Goal: Submit feedback/report problem

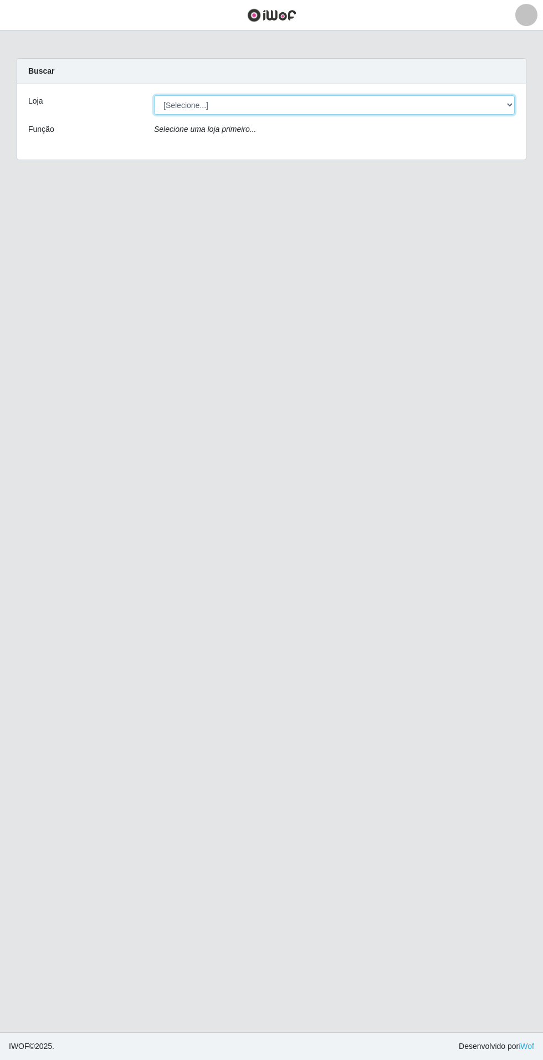
click at [491, 110] on select "[Selecione...] Atacado Vem - Loja 31 [GEOGRAPHIC_DATA]" at bounding box center [334, 104] width 361 height 19
select select "437"
click at [154, 95] on select "[Selecione...] Atacado Vem - Loja 31 [GEOGRAPHIC_DATA]" at bounding box center [334, 104] width 361 height 19
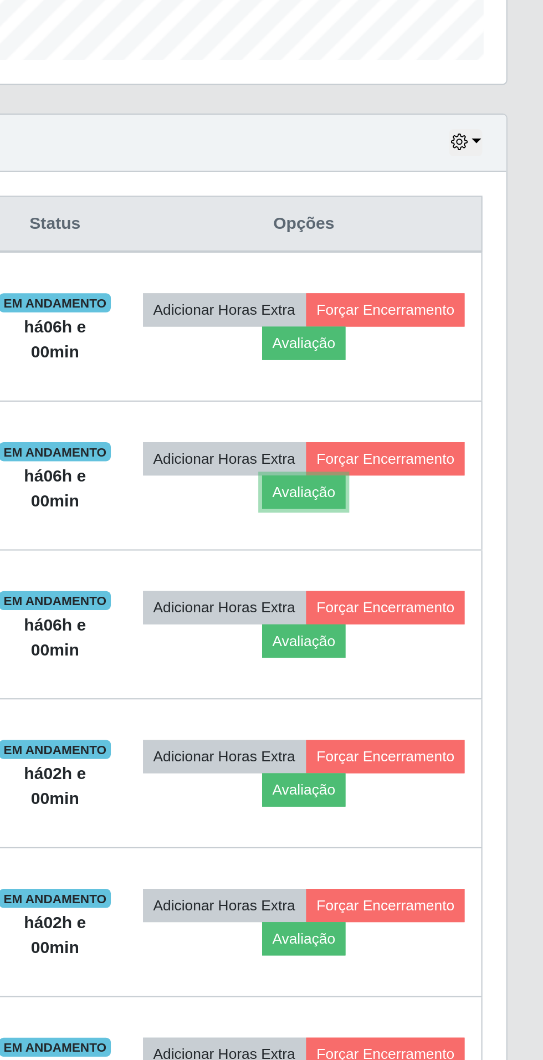
click at [452, 598] on button "Avaliação" at bounding box center [431, 598] width 39 height 16
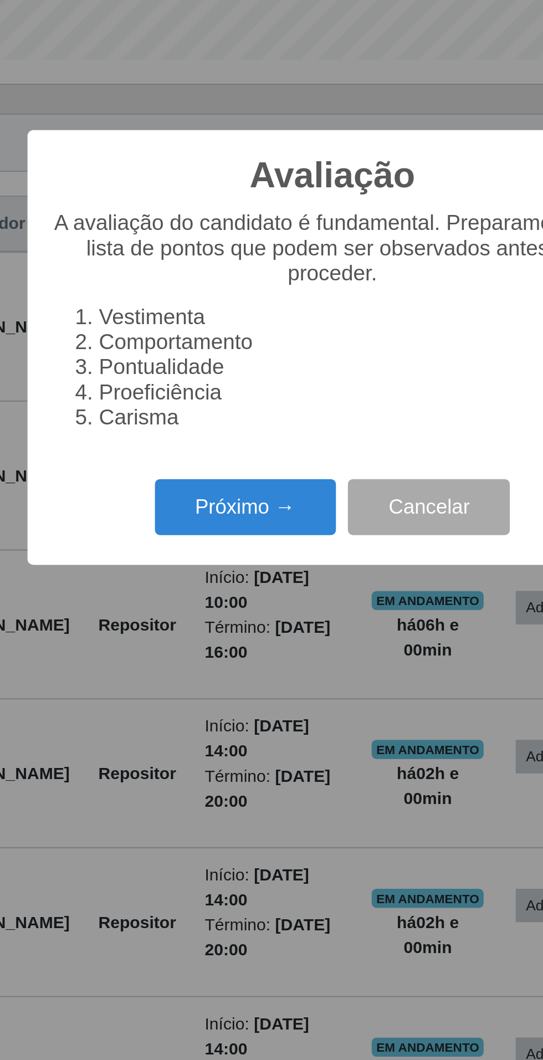
click at [242, 604] on button "Próximo →" at bounding box center [231, 604] width 84 height 26
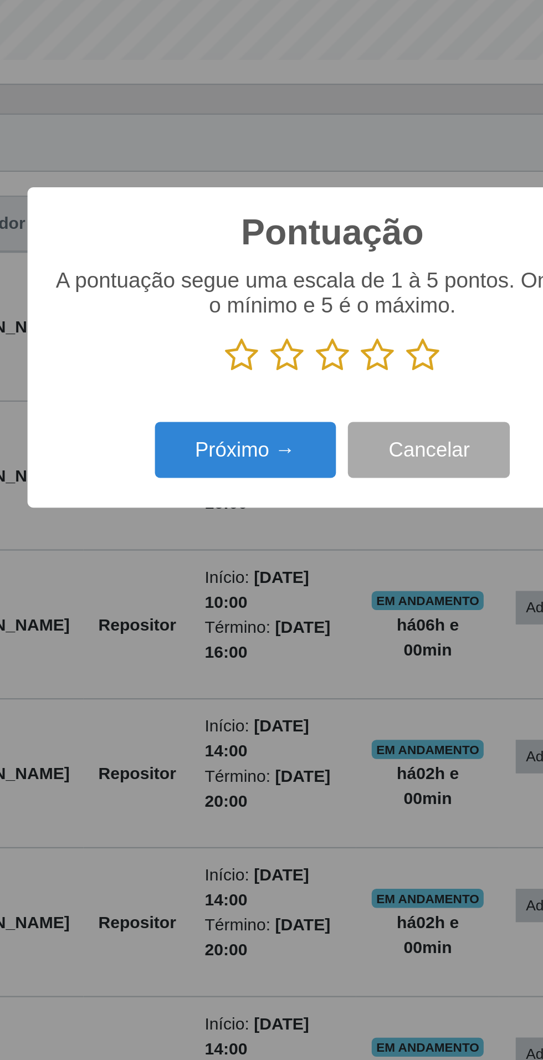
click at [315, 538] on icon at bounding box center [314, 533] width 16 height 17
click at [306, 542] on input "radio" at bounding box center [306, 542] width 0 height 0
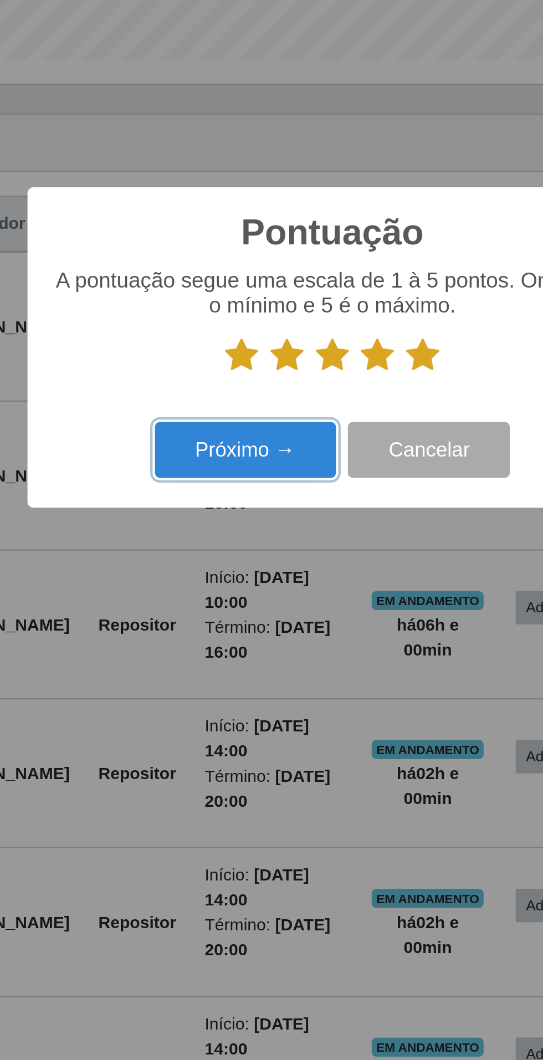
click at [244, 577] on button "Próximo →" at bounding box center [231, 578] width 84 height 26
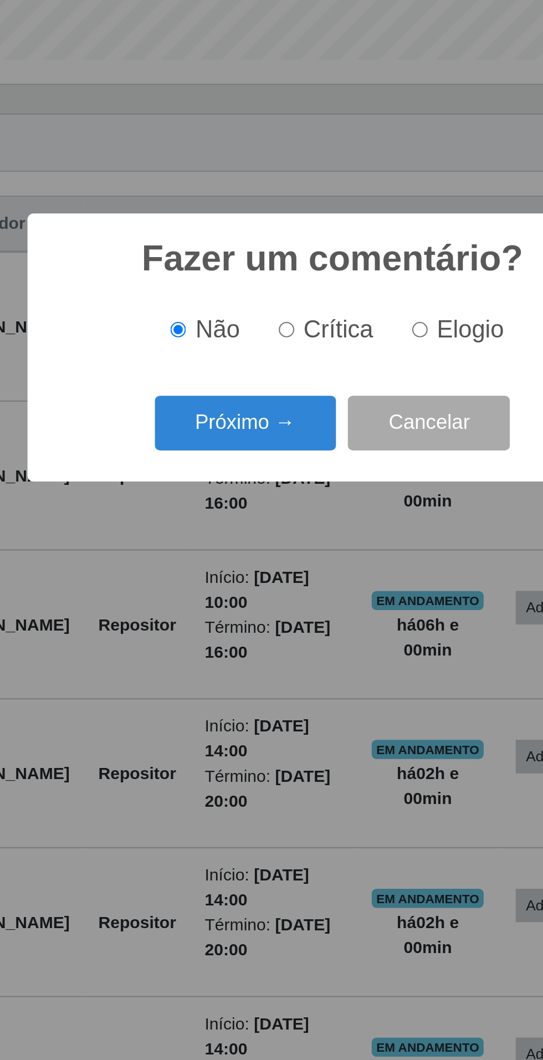
click at [242, 565] on button "Próximo →" at bounding box center [231, 566] width 84 height 26
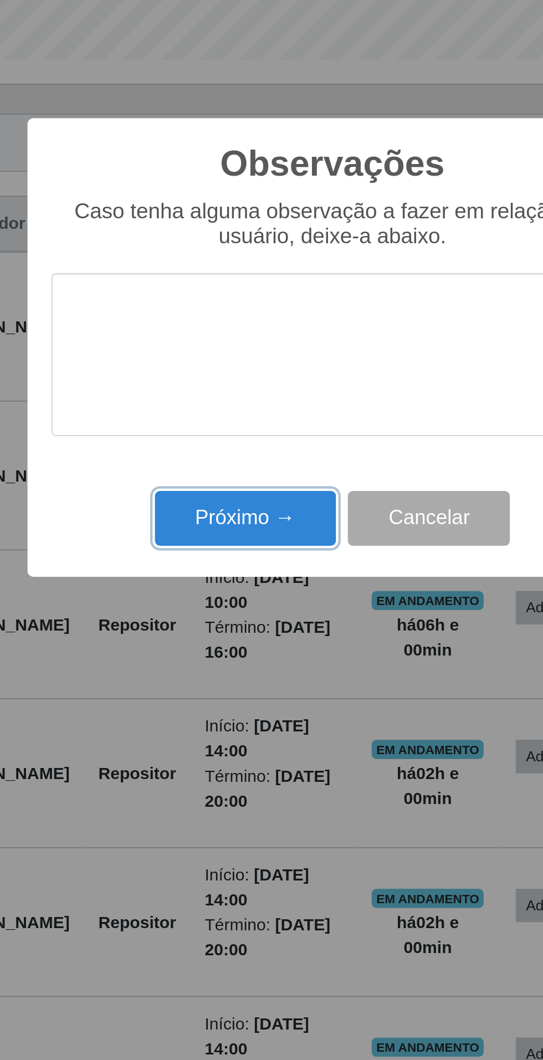
click at [237, 613] on button "Próximo →" at bounding box center [231, 610] width 84 height 26
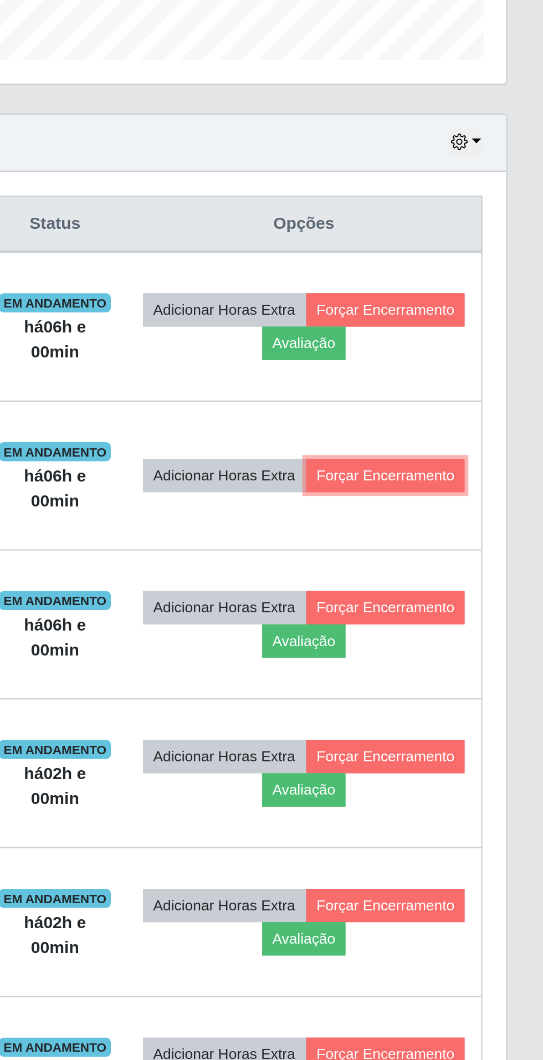
click at [446, 596] on button "Forçar Encerramento" at bounding box center [470, 590] width 74 height 16
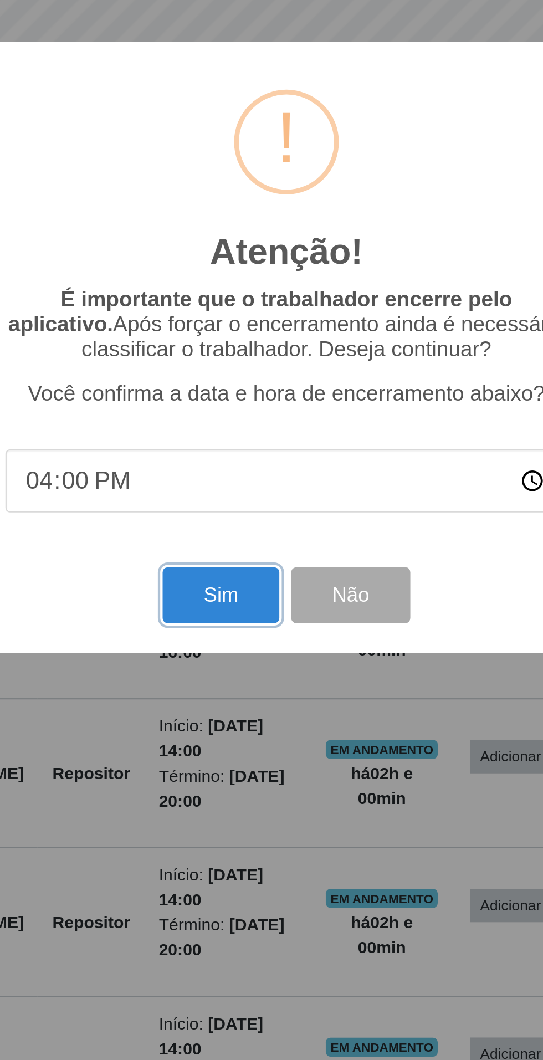
click at [242, 644] on button "Sim" at bounding box center [241, 645] width 54 height 26
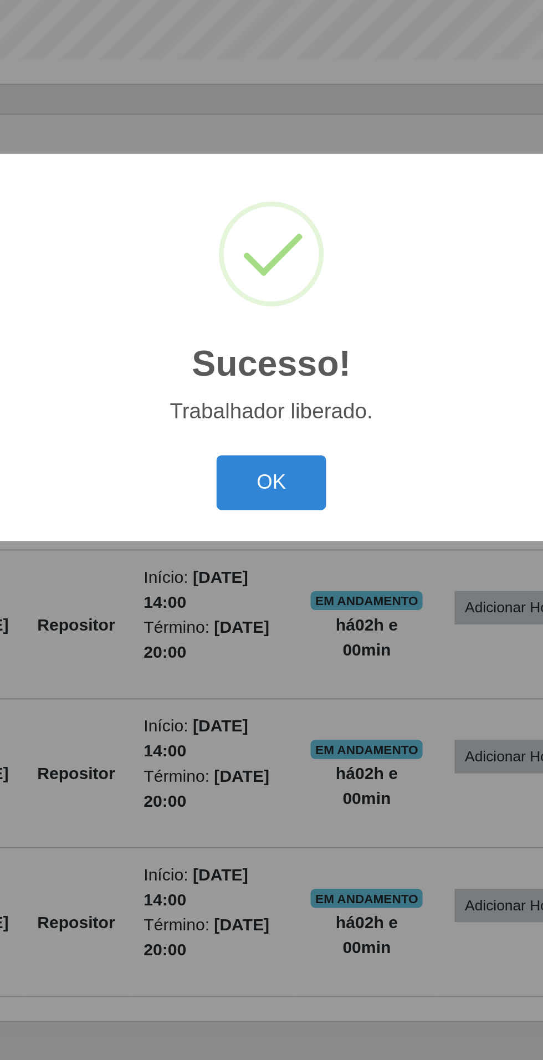
click at [273, 595] on button "OK" at bounding box center [272, 593] width 52 height 26
